Goal: Task Accomplishment & Management: Manage account settings

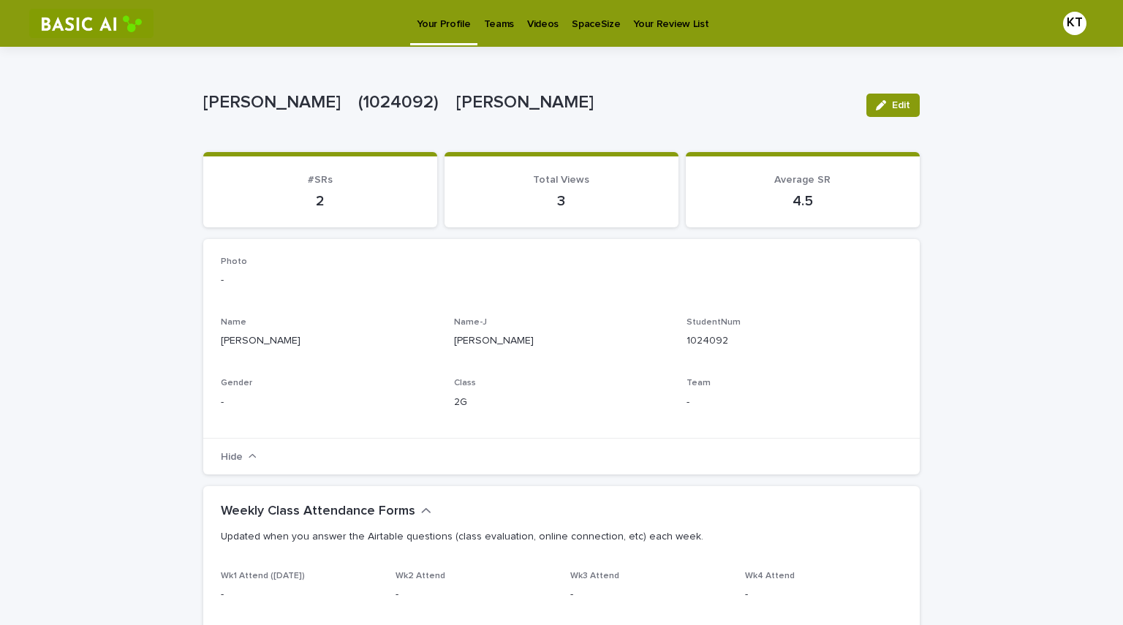
click at [532, 12] on p "Videos" at bounding box center [542, 15] width 31 height 31
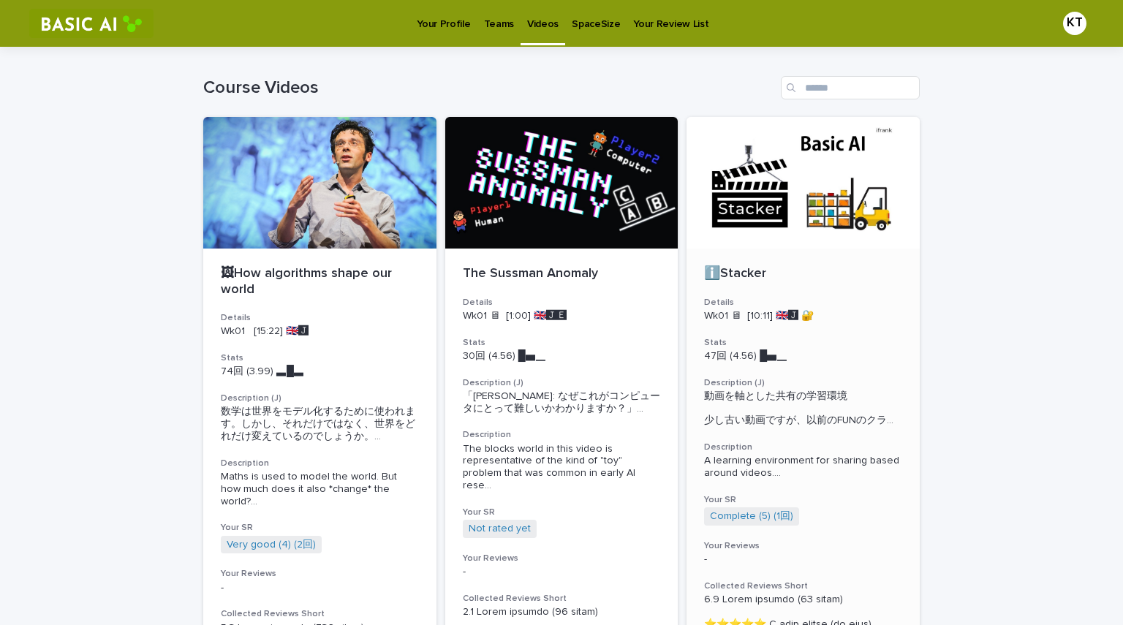
click at [789, 209] on div at bounding box center [802, 183] width 233 height 132
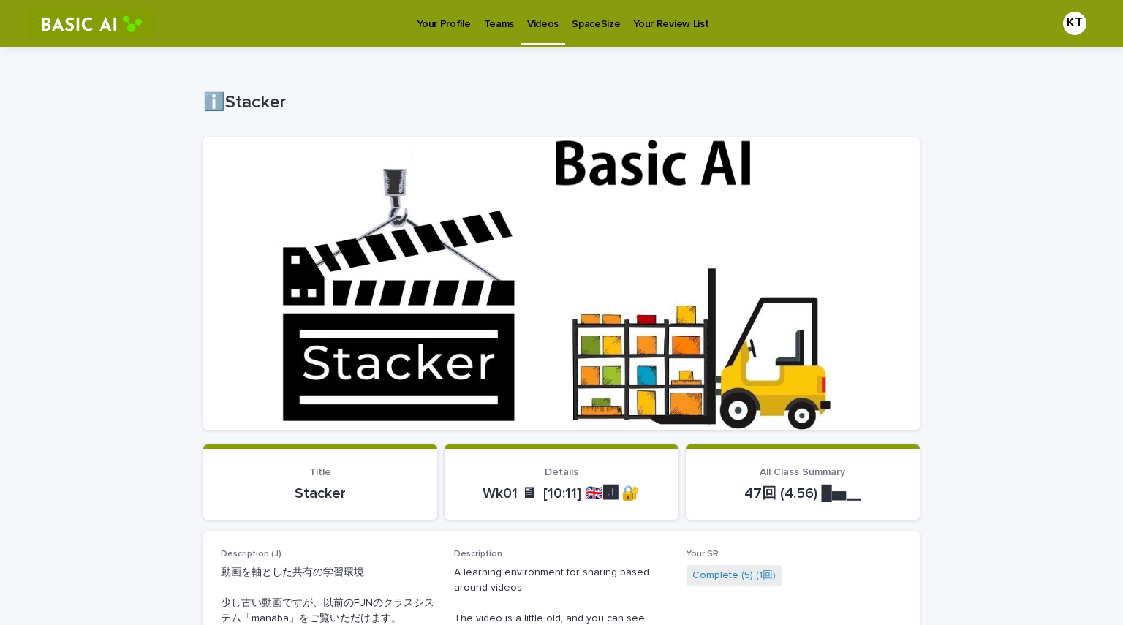
click at [544, 31] on link "Videos" at bounding box center [542, 21] width 45 height 43
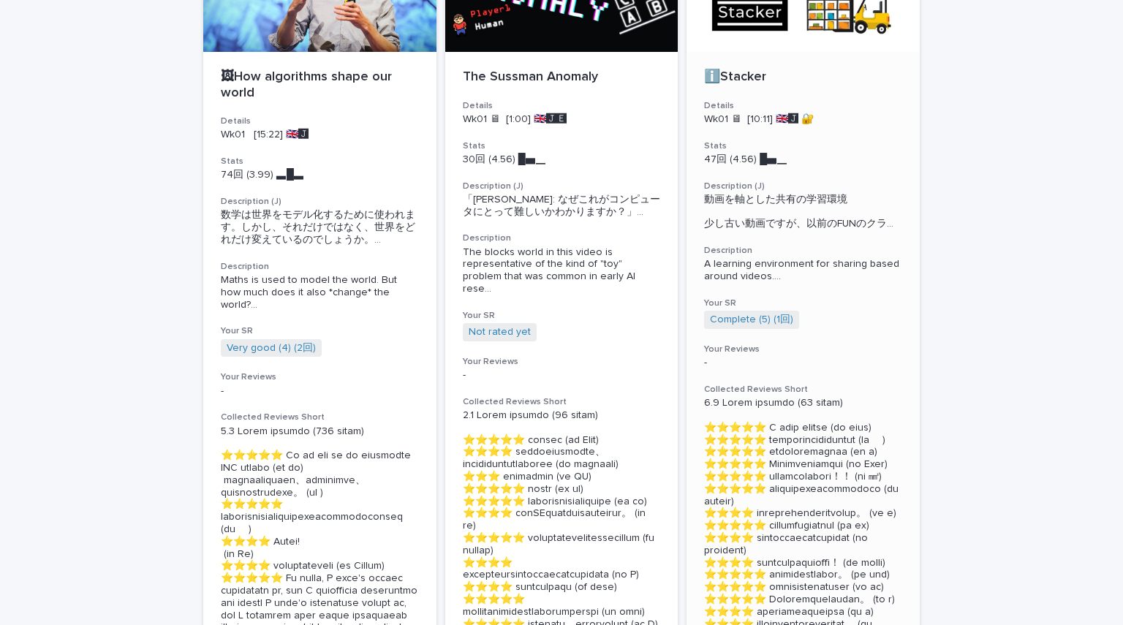
scroll to position [197, 0]
click at [758, 325] on link "Complete (5) (1回)" at bounding box center [751, 319] width 83 height 12
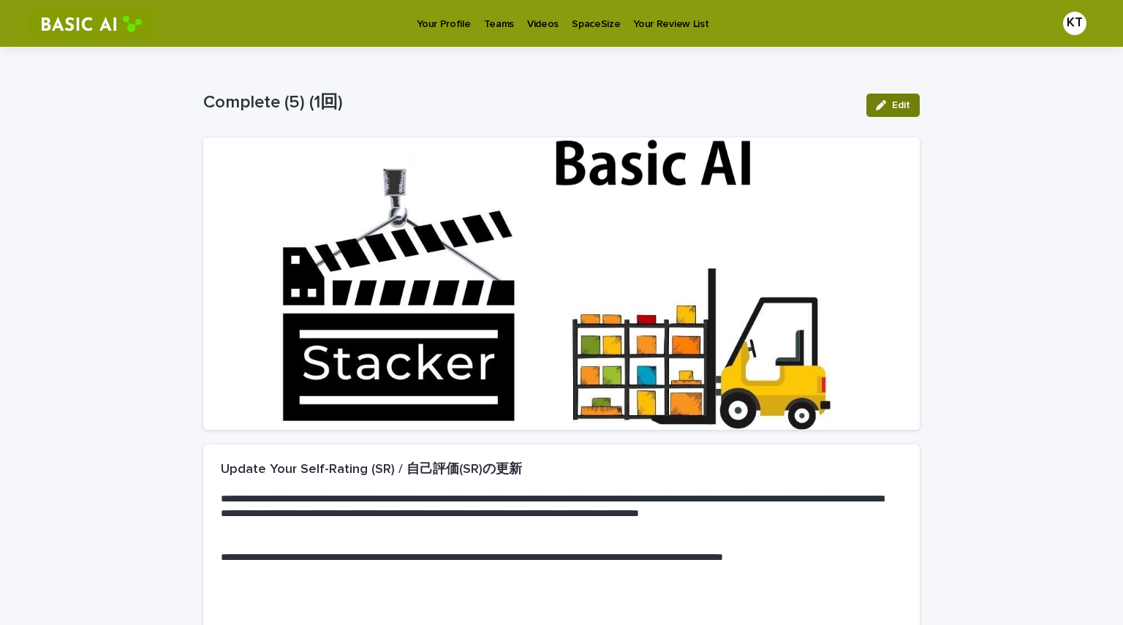
click at [887, 98] on button "Edit" at bounding box center [892, 105] width 53 height 23
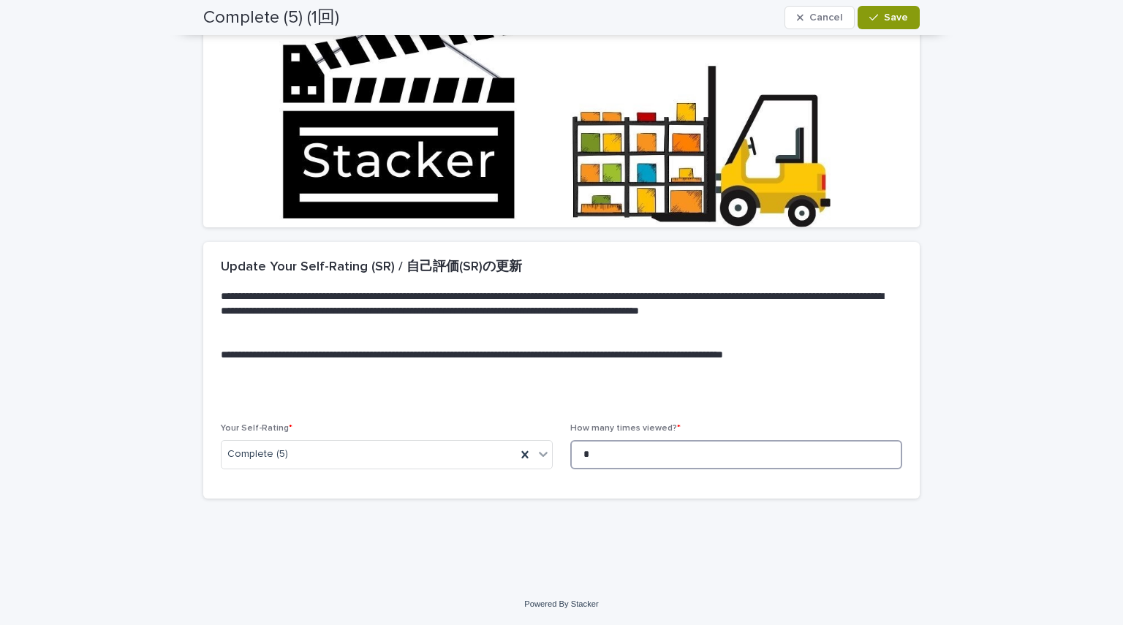
click at [656, 453] on input "*" at bounding box center [736, 454] width 332 height 29
type input "*"
click at [890, 24] on button "Save" at bounding box center [888, 17] width 62 height 23
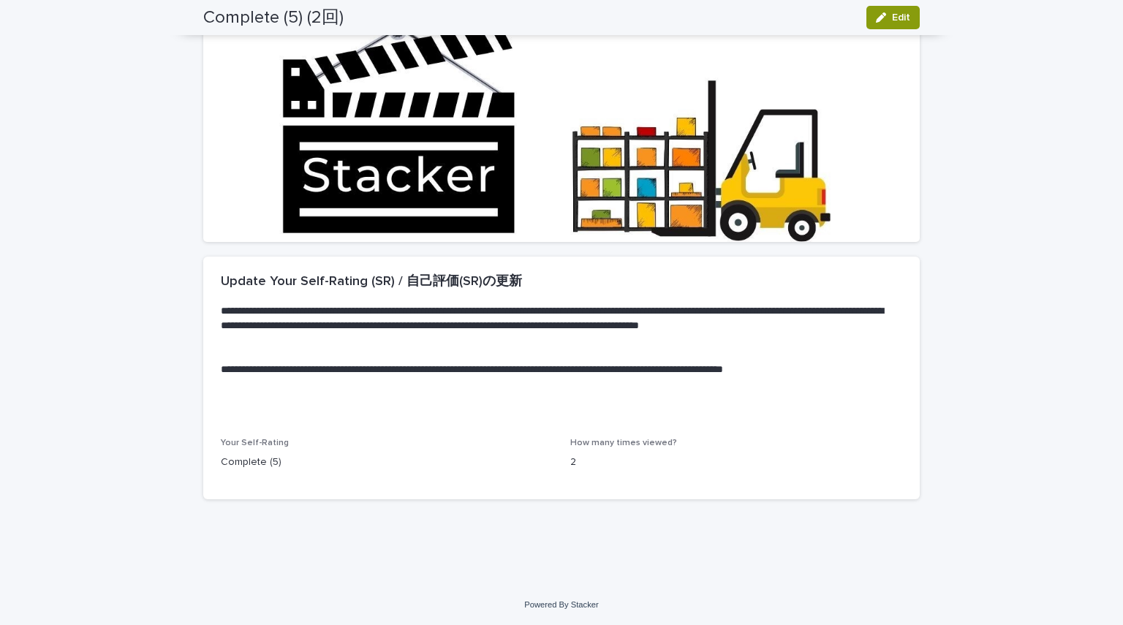
scroll to position [0, 0]
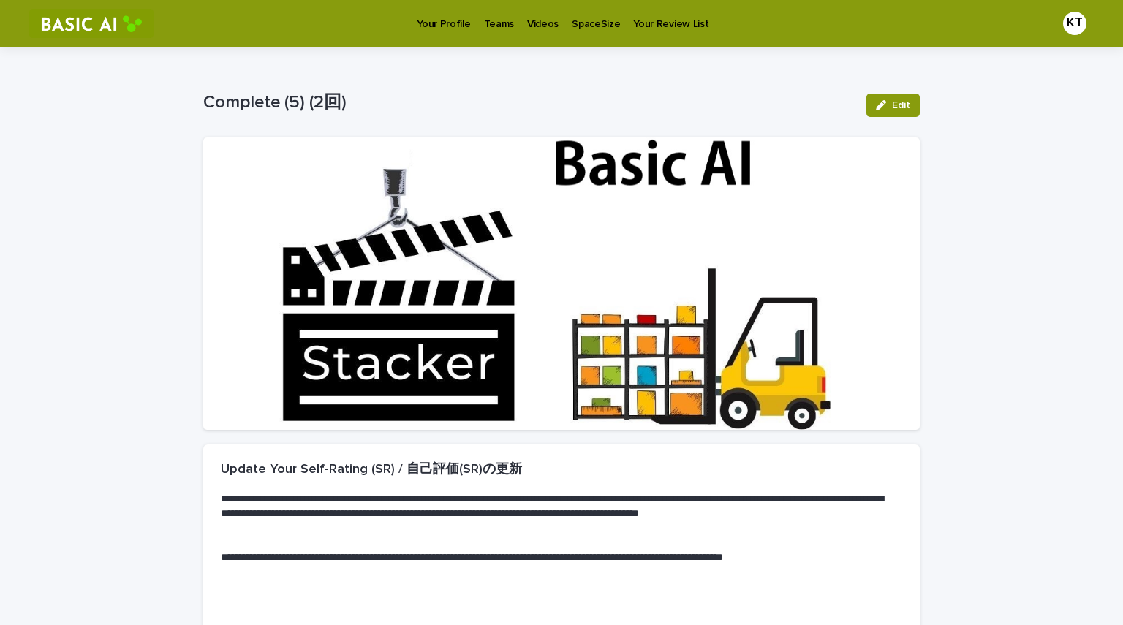
click at [444, 14] on p "Your Profile" at bounding box center [443, 15] width 53 height 31
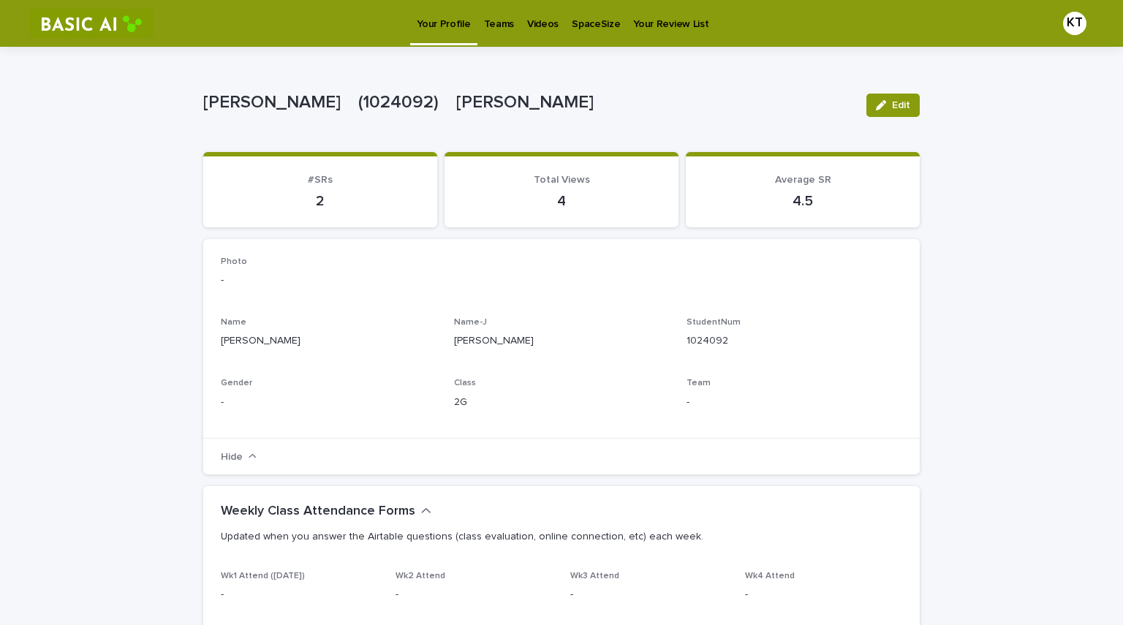
click at [316, 401] on p "-" at bounding box center [329, 402] width 216 height 15
